Goal: Find specific page/section: Find specific page/section

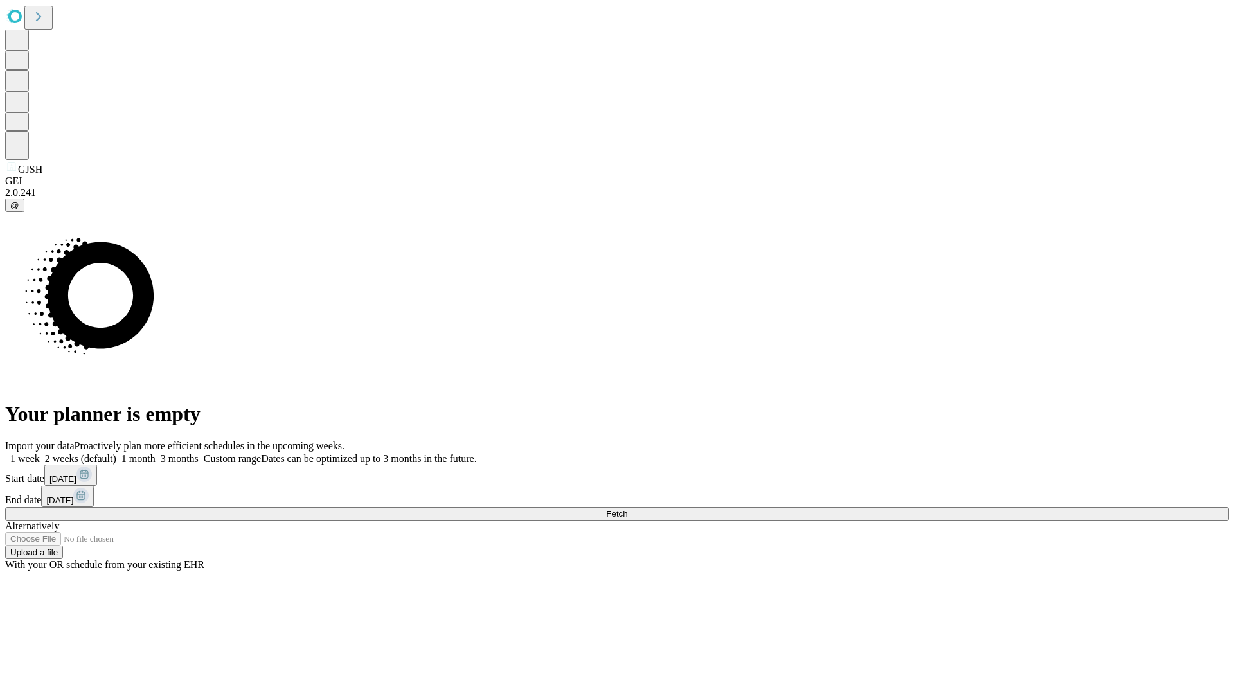
click at [627, 509] on span "Fetch" at bounding box center [616, 514] width 21 height 10
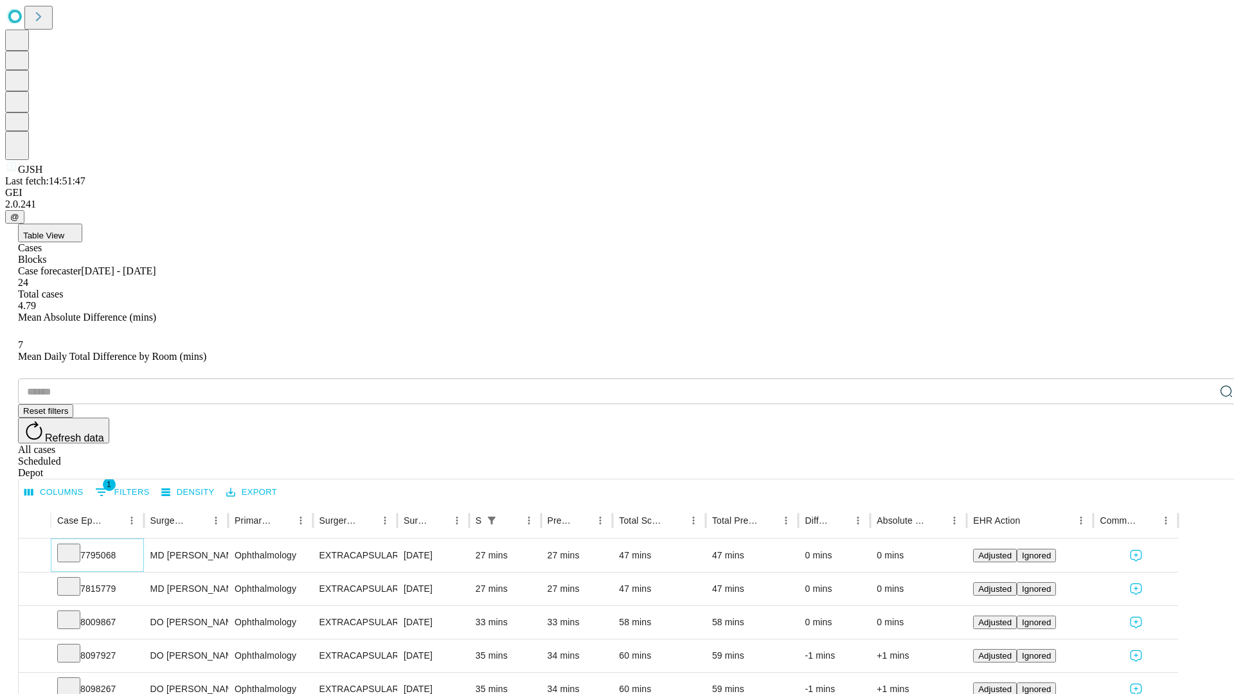
click at [75, 546] on icon at bounding box center [68, 552] width 13 height 13
